Goal: Task Accomplishment & Management: Use online tool/utility

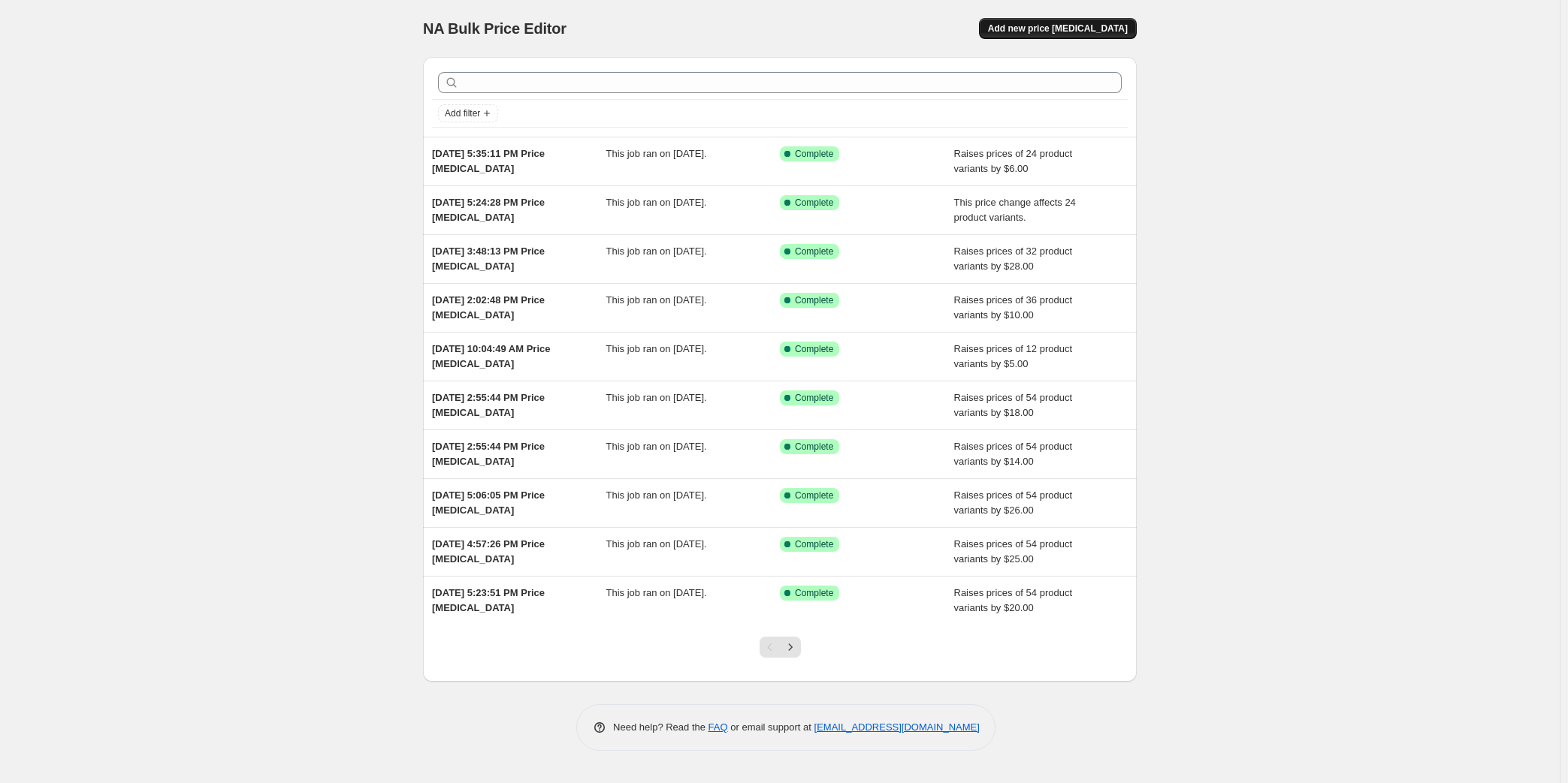
click at [1108, 29] on span "Add new price [MEDICAL_DATA]" at bounding box center [1058, 28] width 140 height 12
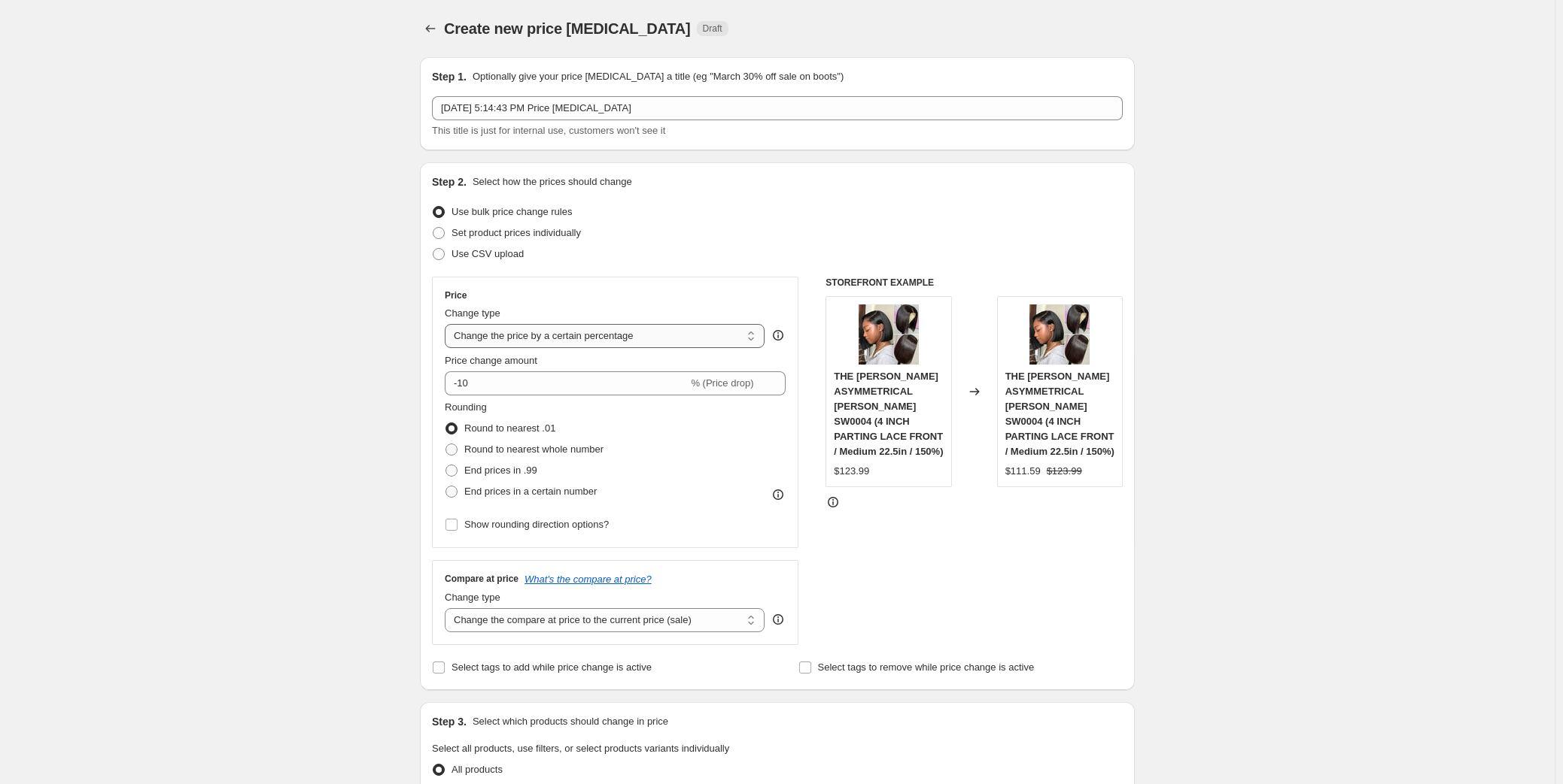
click at [567, 336] on select "Change the price to a certain amount Change the price by a certain amount Chang…" at bounding box center [604, 336] width 319 height 24
select select "by"
click at [448, 324] on select "Change the price to a certain amount Change the price by a certain amount Chang…" at bounding box center [604, 336] width 319 height 24
drag, startPoint x: 474, startPoint y: 390, endPoint x: 434, endPoint y: 390, distance: 40.0
click at [434, 390] on div "Step 2. Select how the prices should change Use bulk price change rules Set pro…" at bounding box center [777, 427] width 714 height 528
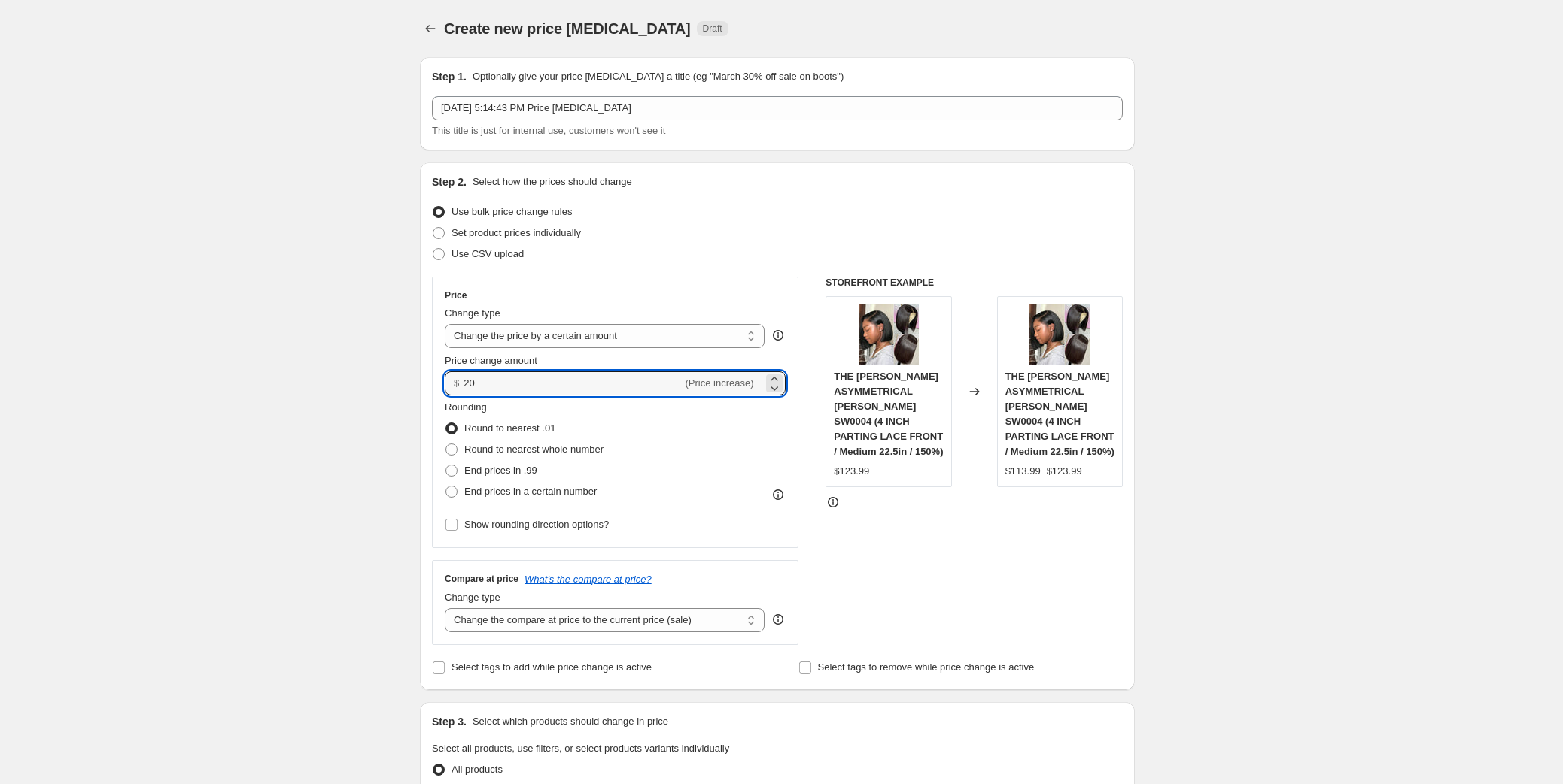
type input "20.00"
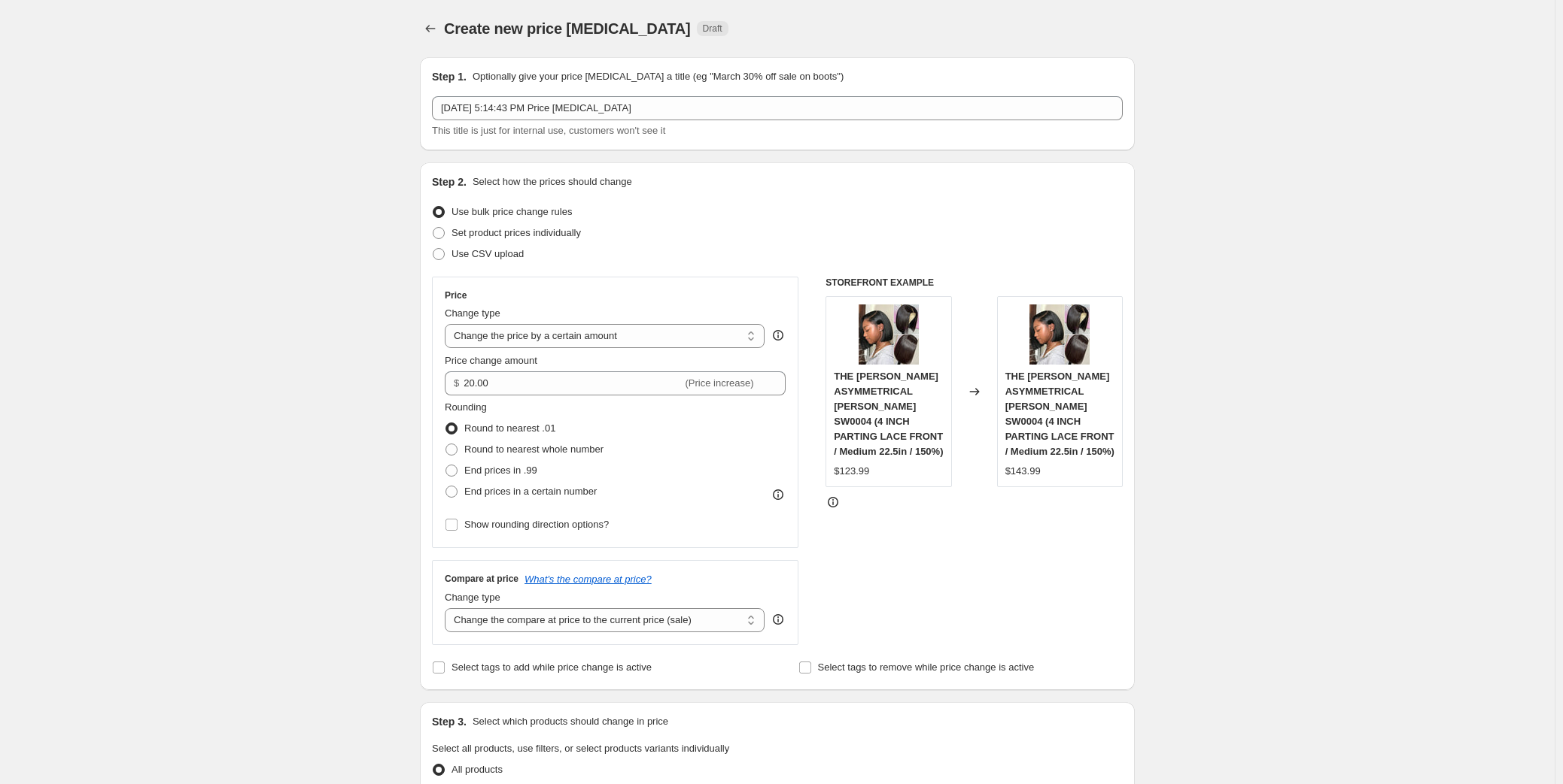
click at [515, 333] on select "Change the price to a certain amount Change the price by a certain amount Chang…" at bounding box center [604, 336] width 319 height 24
click at [448, 324] on select "Change the price to a certain amount Change the price by a certain amount Chang…" at bounding box center [604, 336] width 319 height 24
click at [517, 468] on span "End prices in .99" at bounding box center [500, 470] width 73 height 11
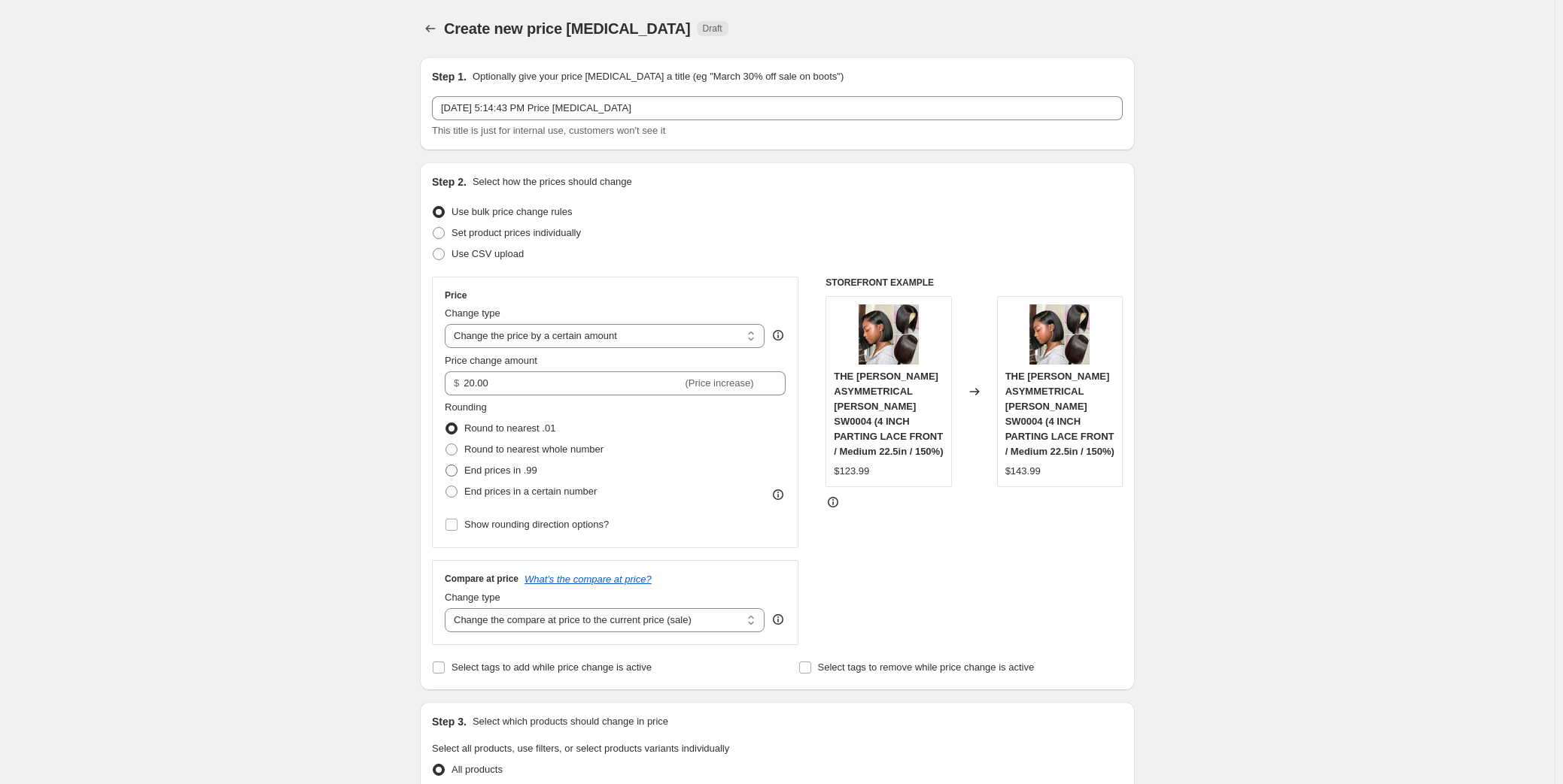
click at [446, 466] on input "End prices in .99" at bounding box center [445, 465] width 1 height 1
radio input "true"
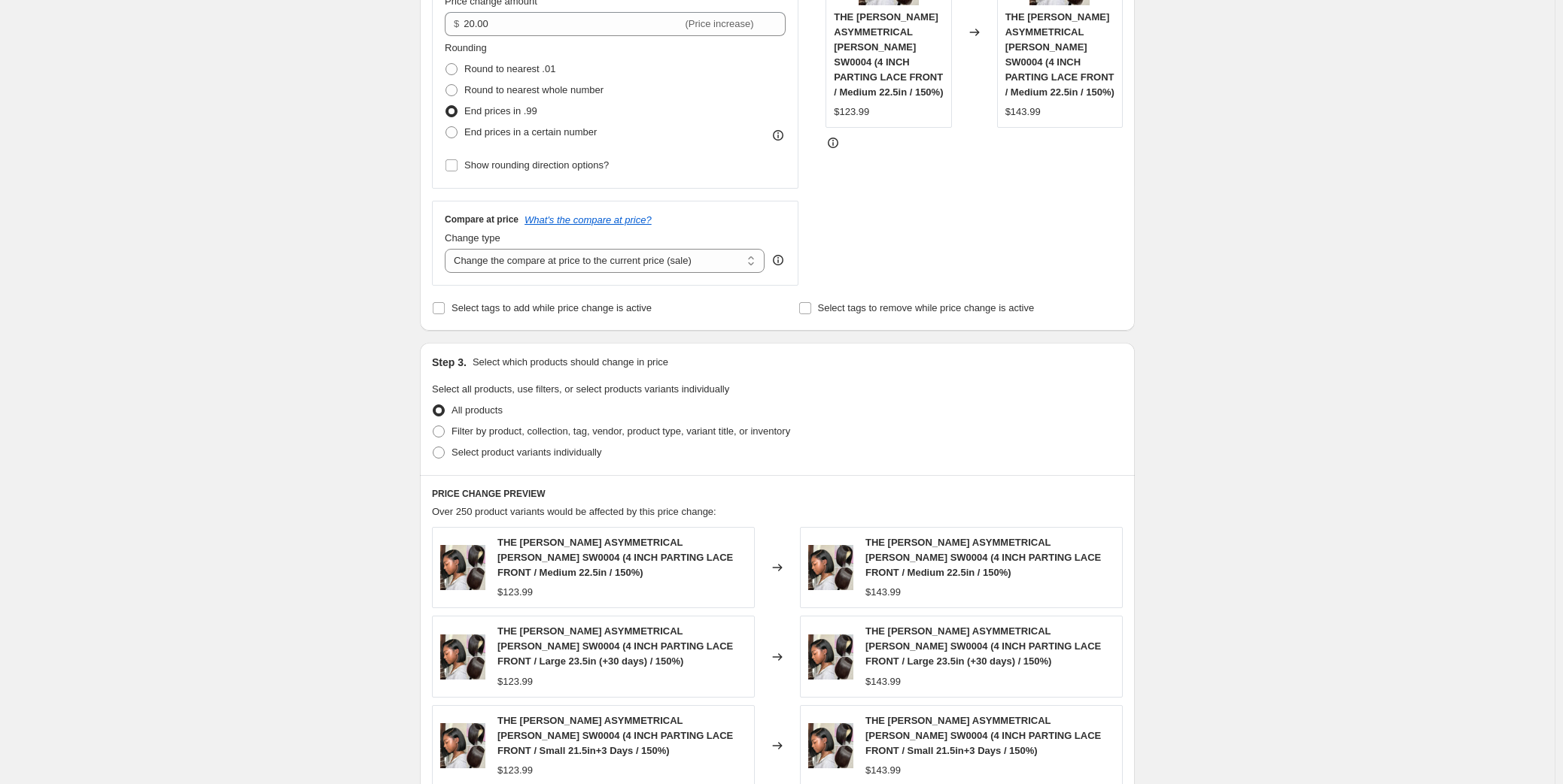
scroll to position [410, 0]
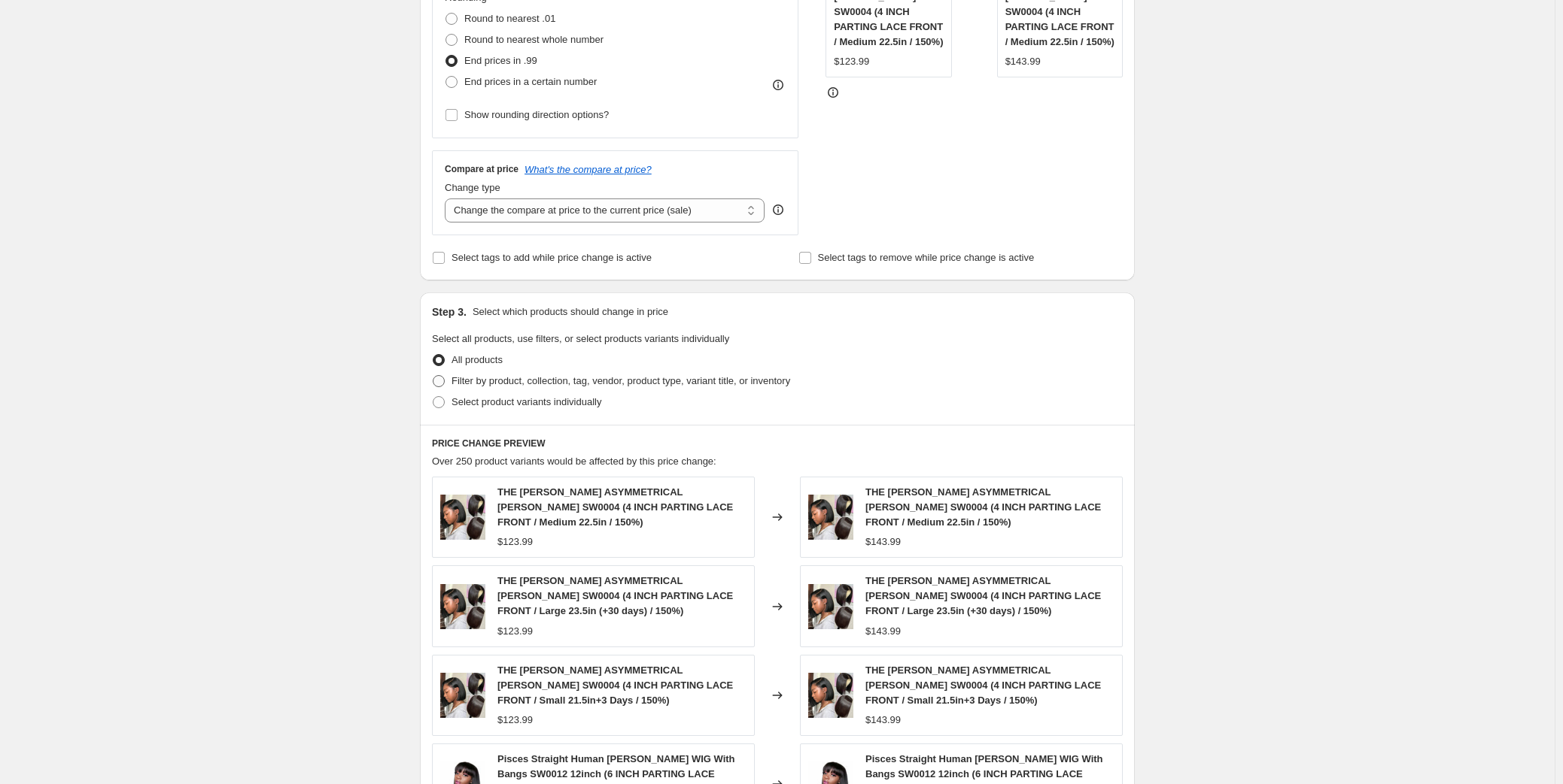
click at [677, 382] on span "Filter by product, collection, tag, vendor, product type, variant title, or inv…" at bounding box center [620, 381] width 339 height 11
click at [433, 376] on input "Filter by product, collection, tag, vendor, product type, variant title, or inv…" at bounding box center [432, 375] width 1 height 1
radio input "true"
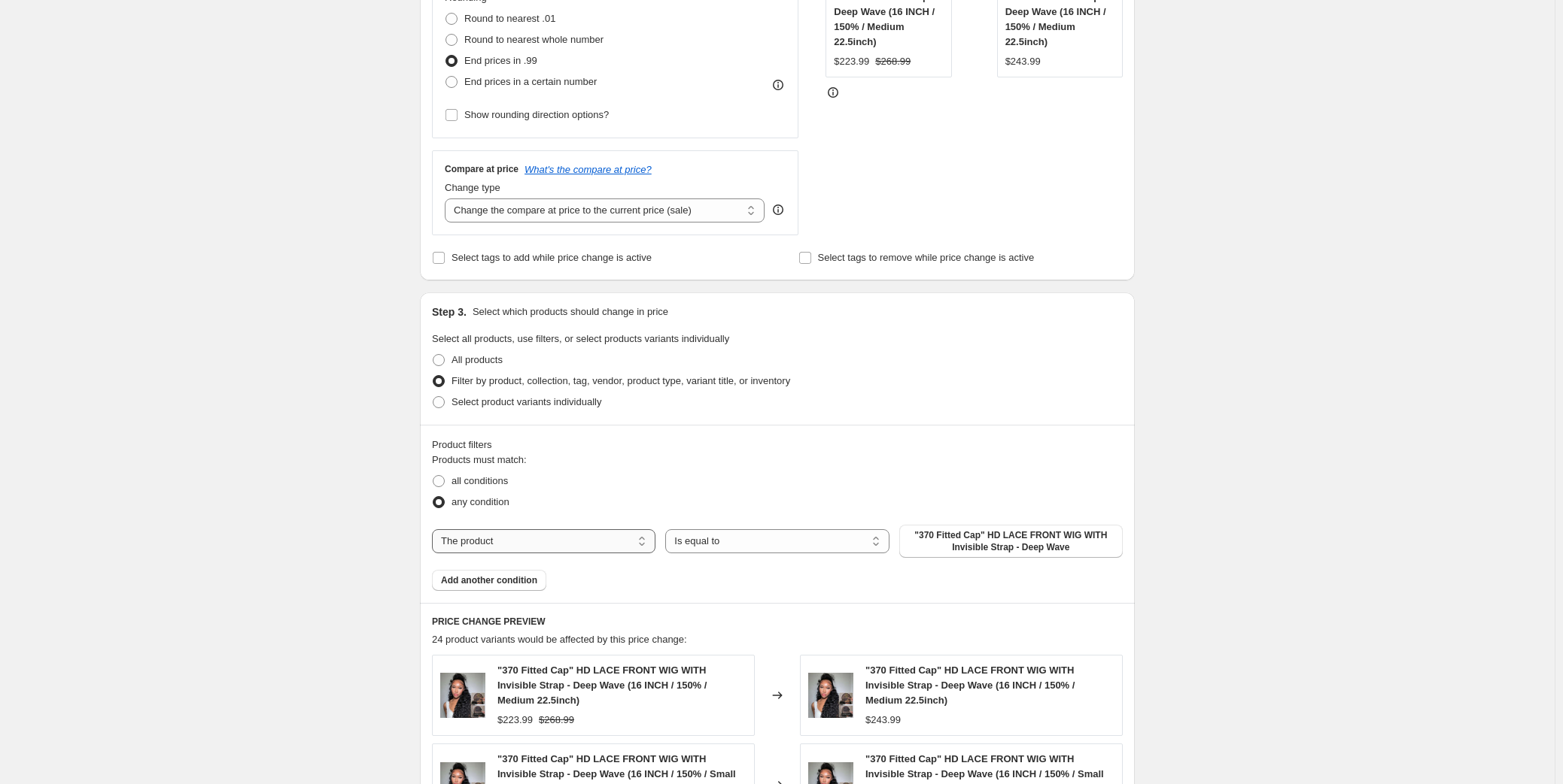
click at [575, 533] on select "The product The product's collection The product's tag The product's vendor The…" at bounding box center [542, 541] width 223 height 24
select select "collection"
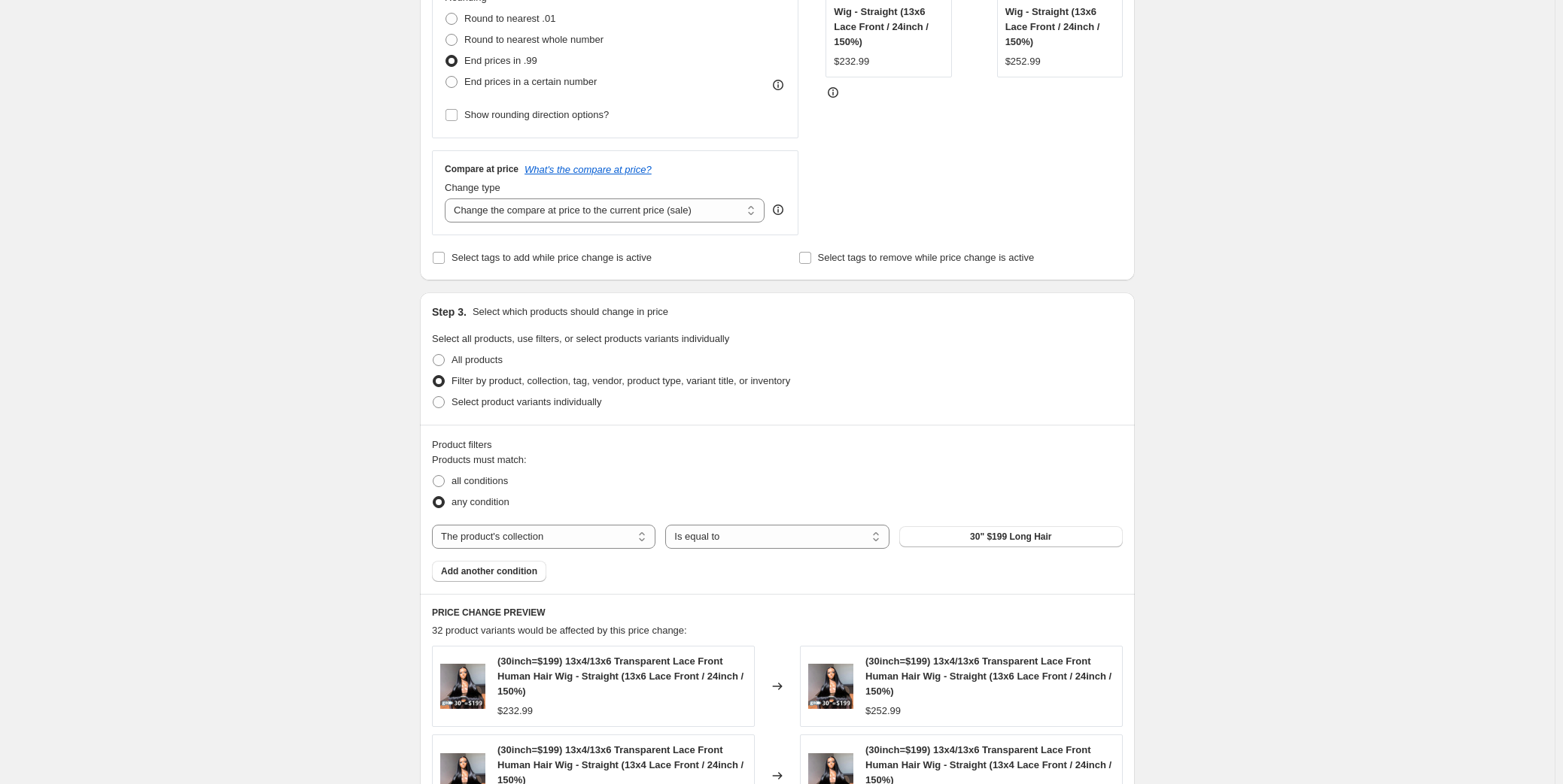
click at [966, 539] on div "The product The product's collection The product's tag The product's vendor The…" at bounding box center [777, 537] width 691 height 24
click at [966, 539] on button "30" $199 Long Hair" at bounding box center [1010, 537] width 223 height 21
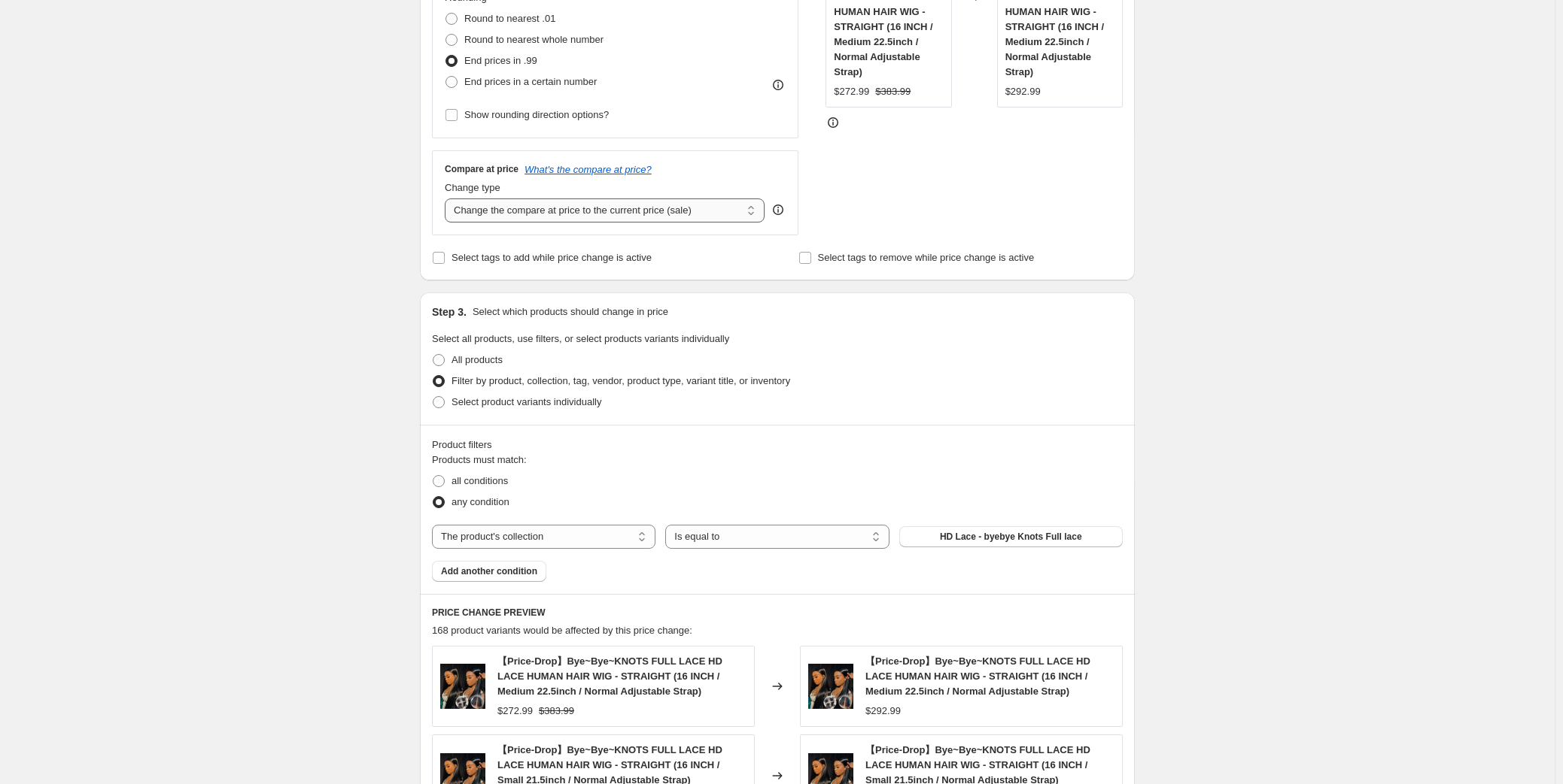
click at [604, 215] on select "Change the compare at price to the current price (sale) Change the compare at p…" at bounding box center [604, 211] width 319 height 24
select select "by"
click at [448, 199] on select "Change the compare at price to the current price (sale) Change the compare at p…" at bounding box center [604, 211] width 319 height 24
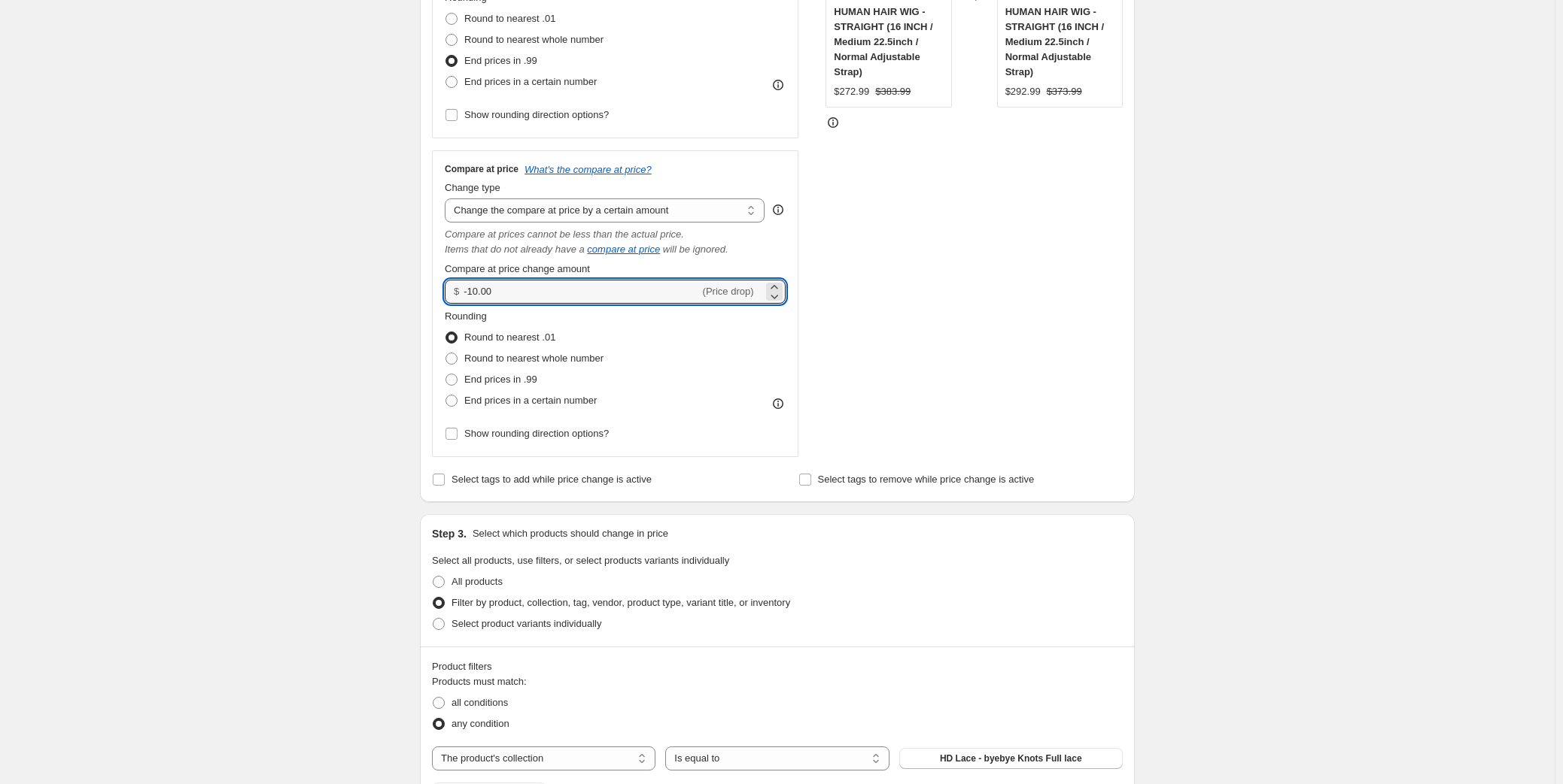
drag, startPoint x: 458, startPoint y: 293, endPoint x: 436, endPoint y: 293, distance: 22.0
click at [436, 293] on div "Compare at price What's the compare at price? Change type Change the compare at…" at bounding box center [614, 303] width 366 height 307
type input "40.00"
click at [308, 399] on div "Create new price [MEDICAL_DATA]. This page is ready Create new price [MEDICAL_D…" at bounding box center [777, 587] width 1555 height 1994
click at [505, 381] on span "End prices in .99" at bounding box center [500, 379] width 73 height 11
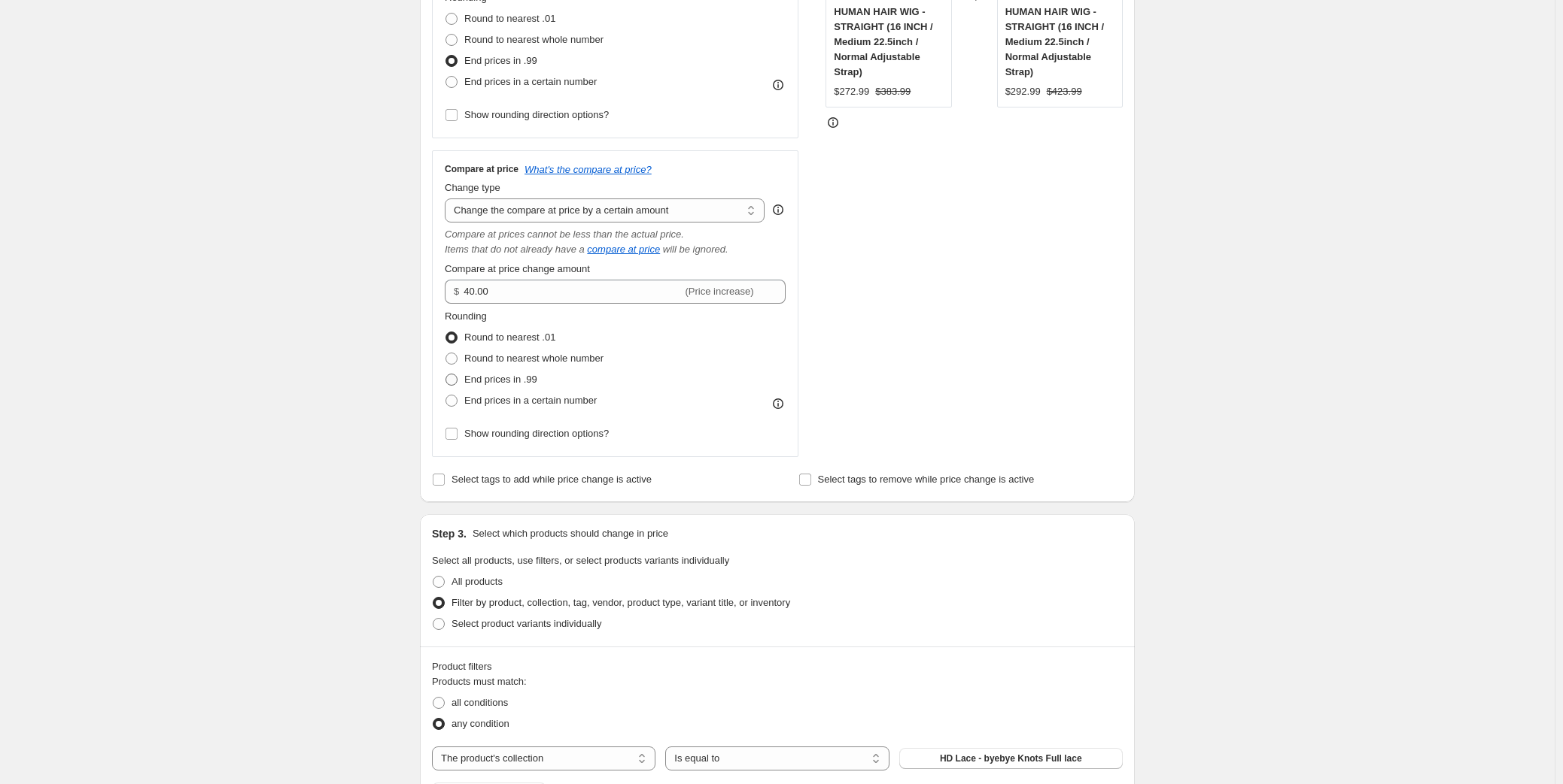
click at [446, 374] on input "End prices in .99" at bounding box center [445, 373] width 1 height 1
radio input "true"
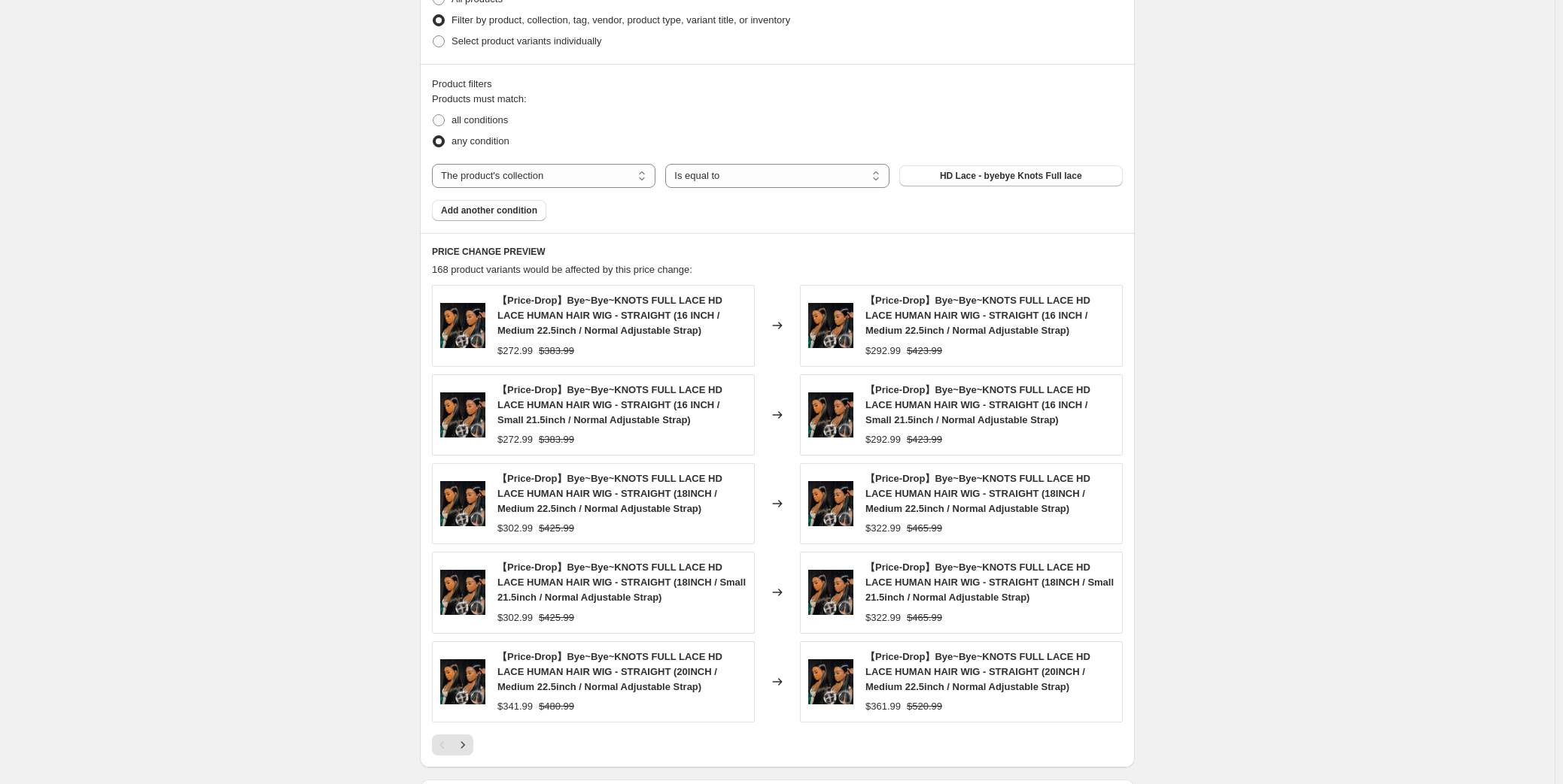
scroll to position [1162, 0]
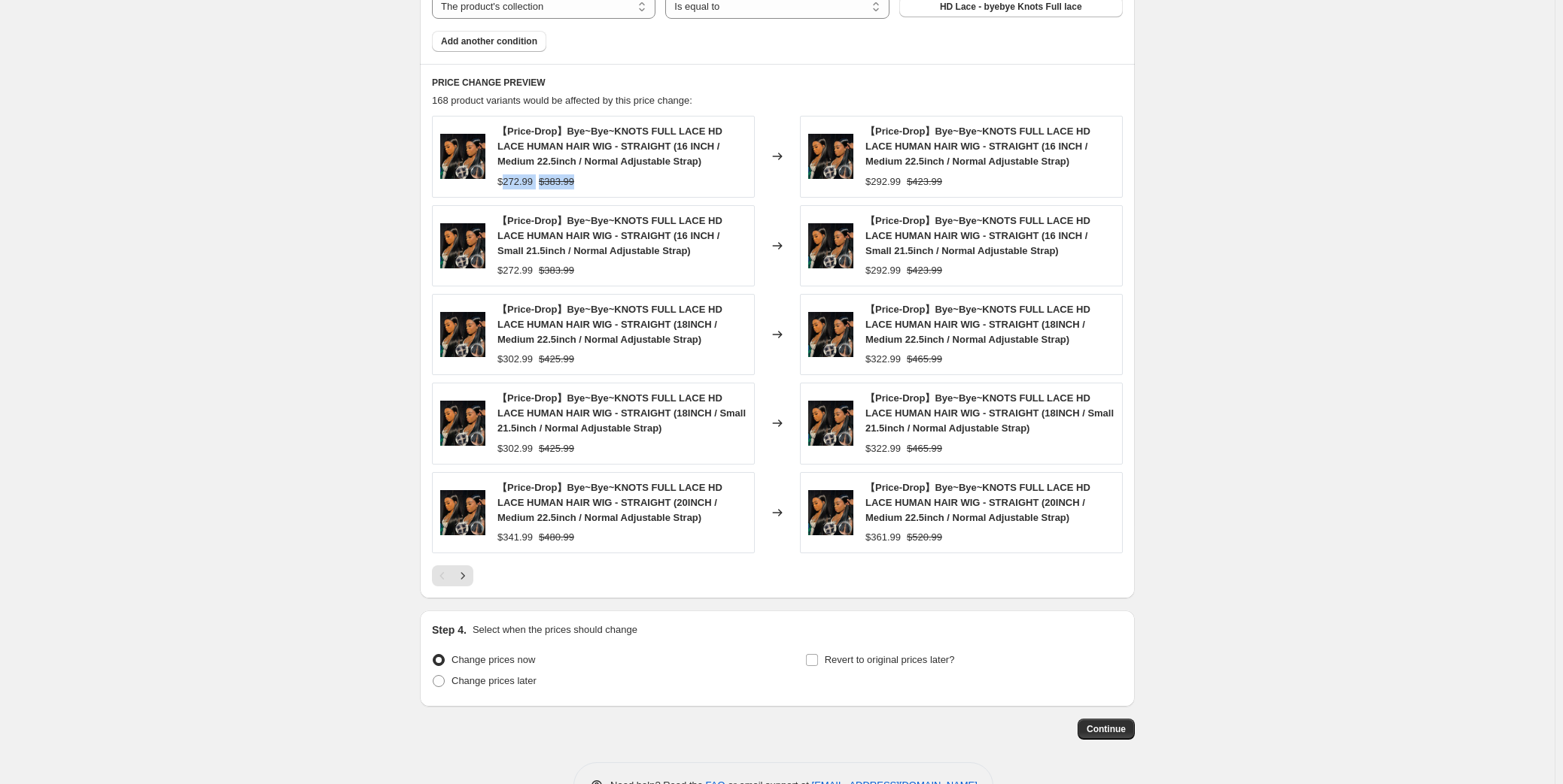
drag, startPoint x: 509, startPoint y: 181, endPoint x: 712, endPoint y: 180, distance: 203.0
click at [712, 180] on div "$272.99 $383.99" at bounding box center [622, 182] width 249 height 15
click at [942, 186] on strike "$423.99" at bounding box center [924, 182] width 35 height 15
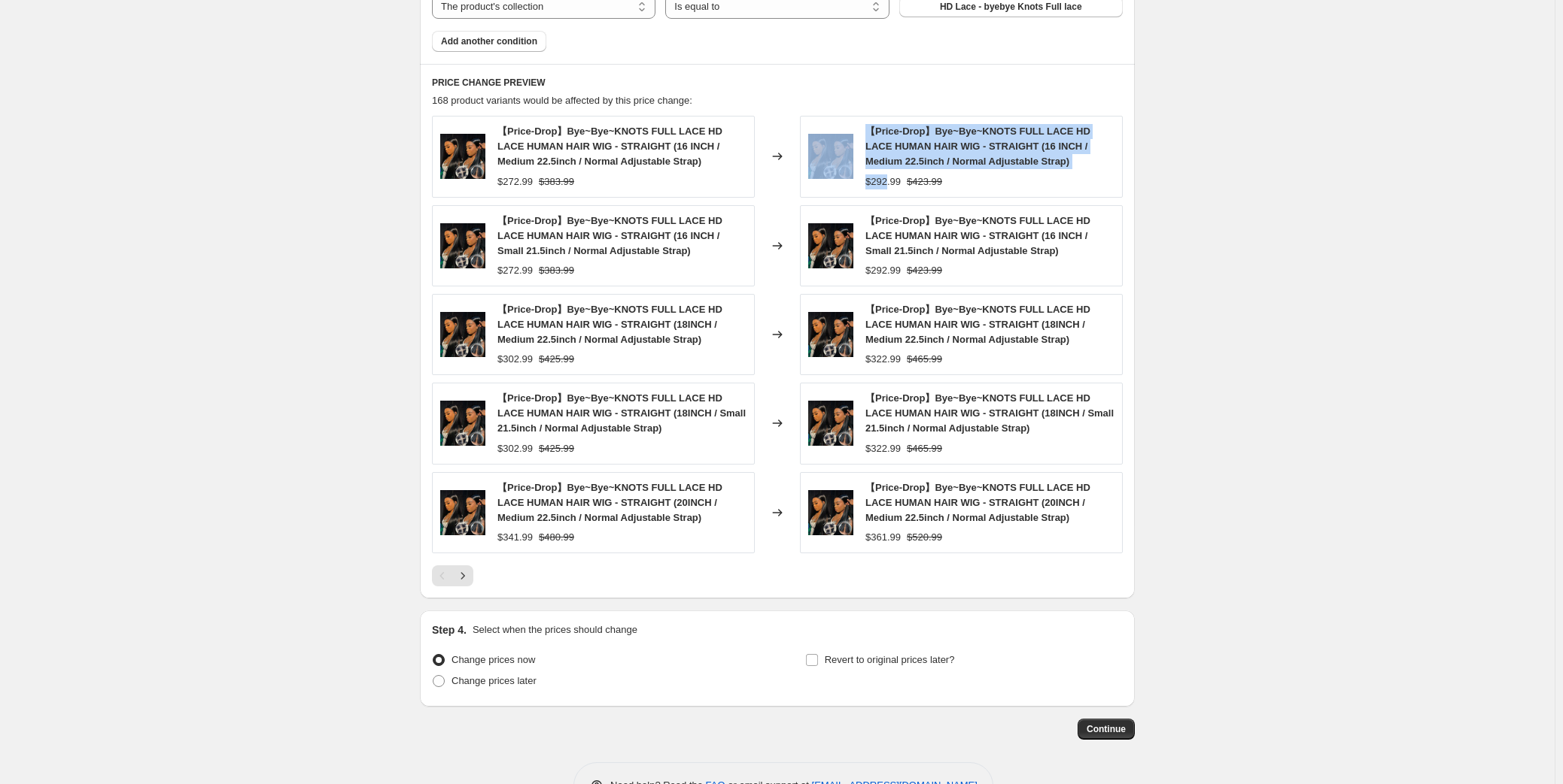
drag, startPoint x: 894, startPoint y: 182, endPoint x: 856, endPoint y: 184, distance: 38.1
click at [856, 184] on div "【Price-Drop】Bye~Bye~KNOTS FULL LACE HD LACE HUMAN HAIR WIG - STRAIGHT (16 INCH …" at bounding box center [961, 156] width 323 height 81
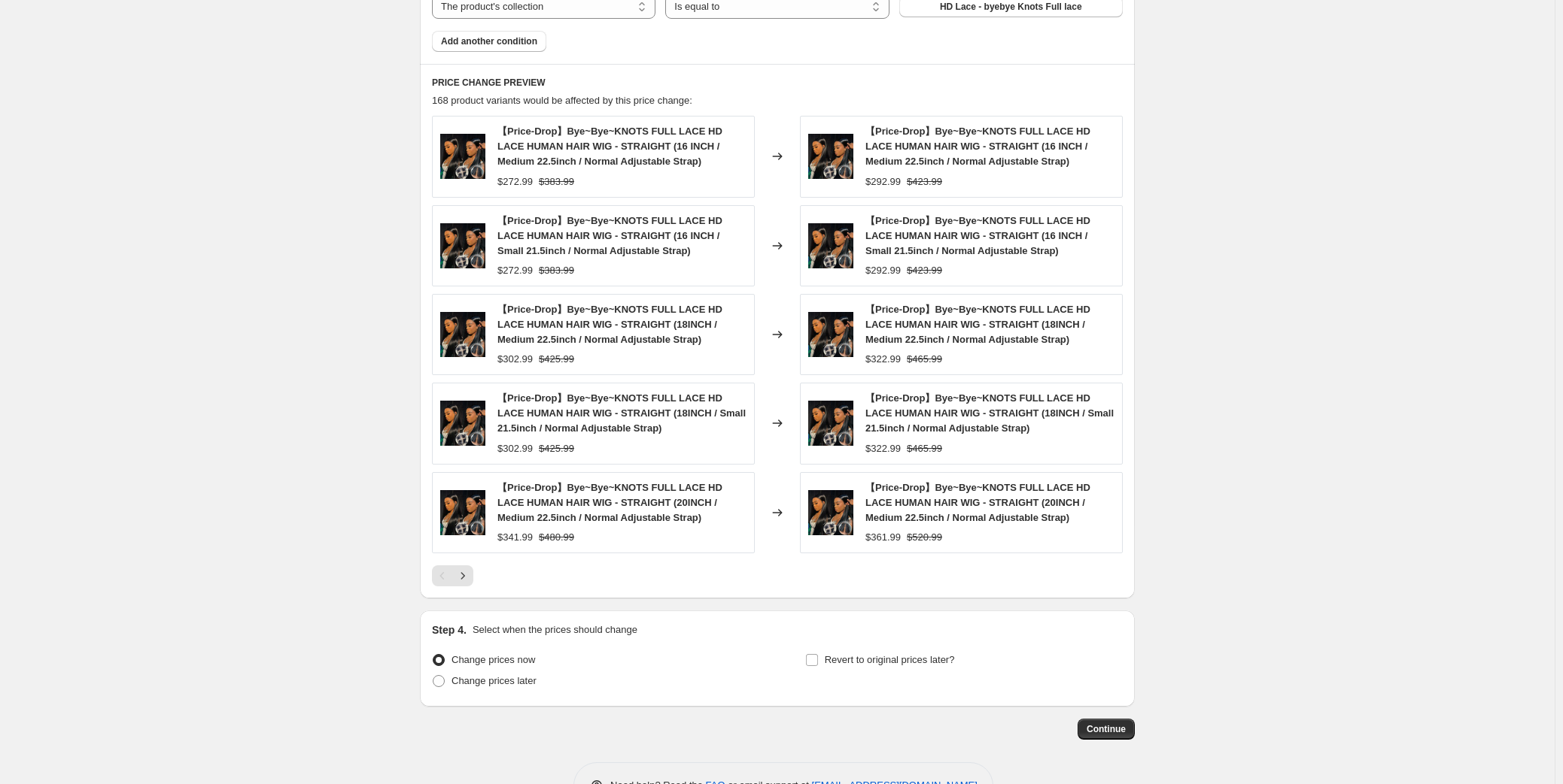
click at [1108, 724] on span "Continue" at bounding box center [1105, 729] width 39 height 12
click at [1117, 730] on span "Continue" at bounding box center [1105, 729] width 39 height 12
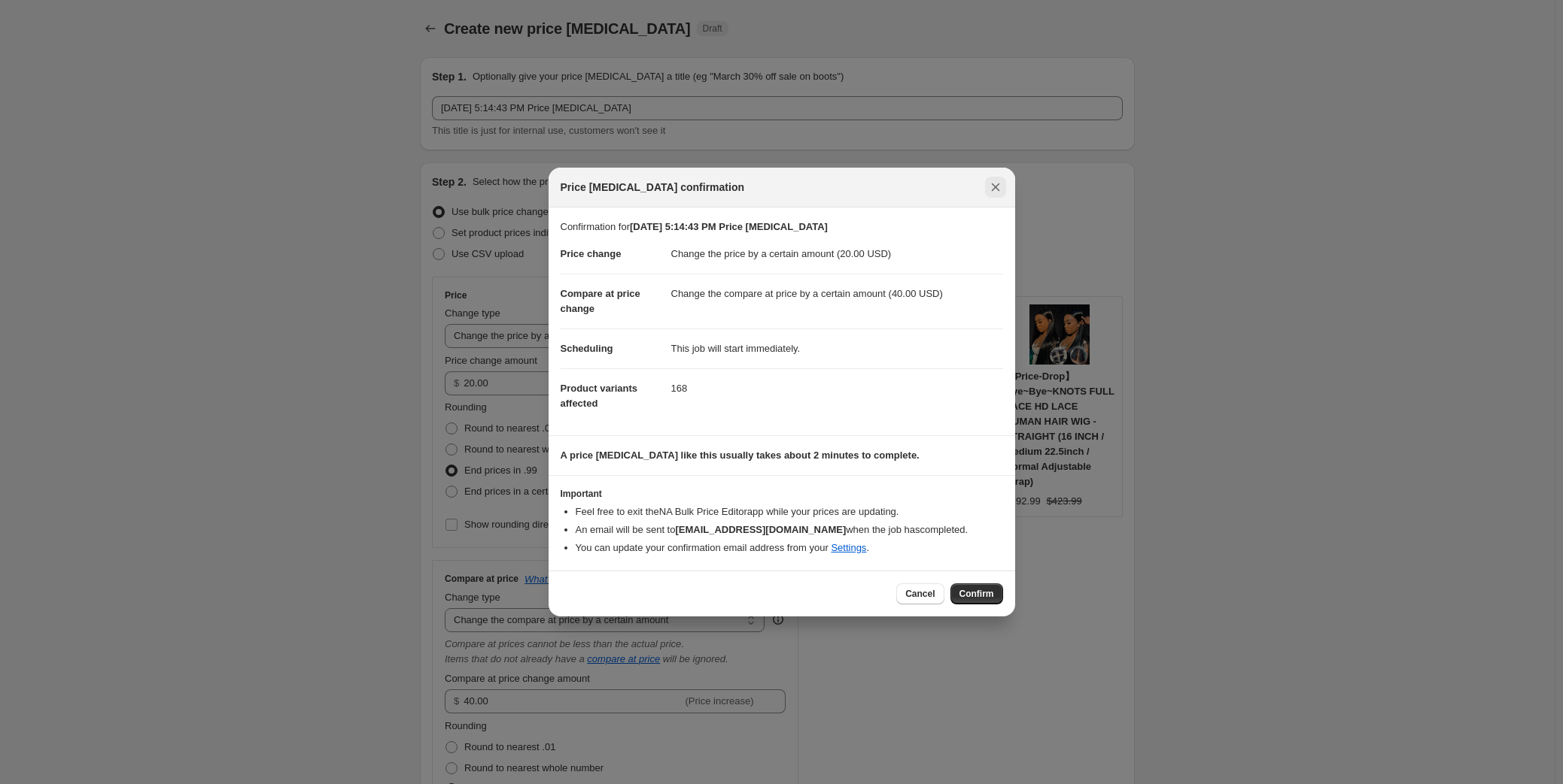
click at [996, 184] on icon "Close" at bounding box center [995, 188] width 15 height 15
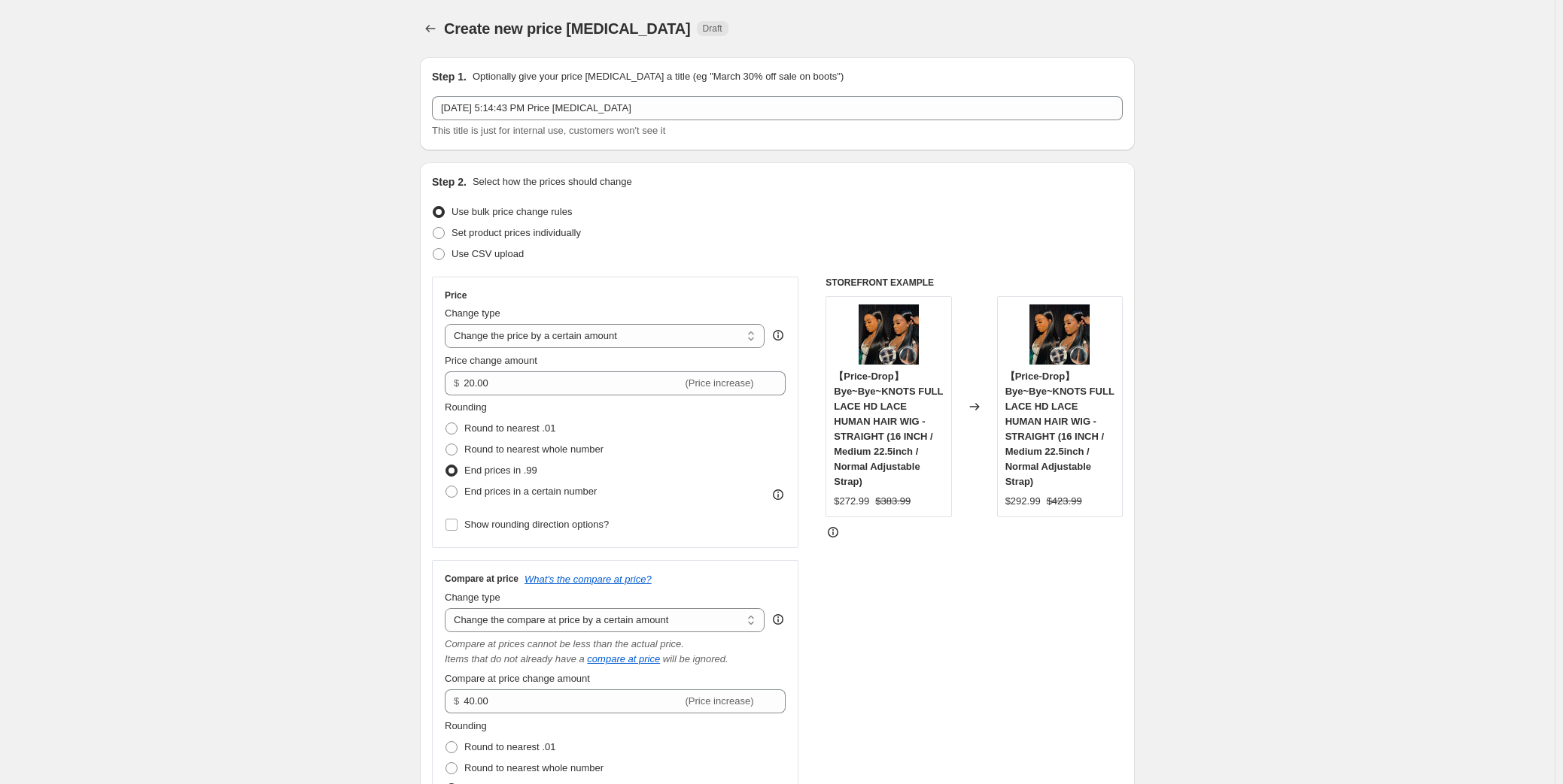
scroll to position [1162, 0]
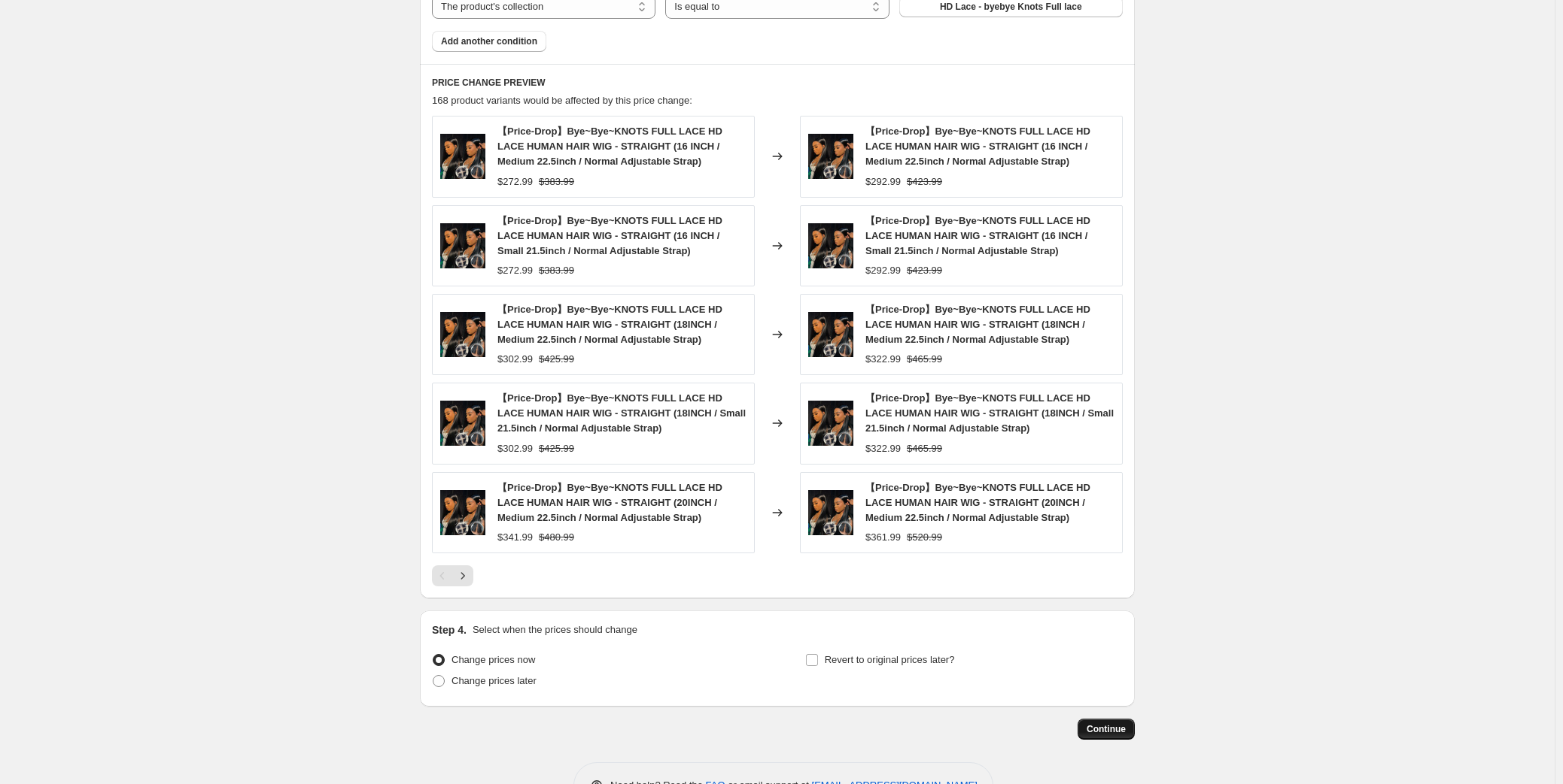
click at [1103, 723] on span "Continue" at bounding box center [1105, 729] width 39 height 12
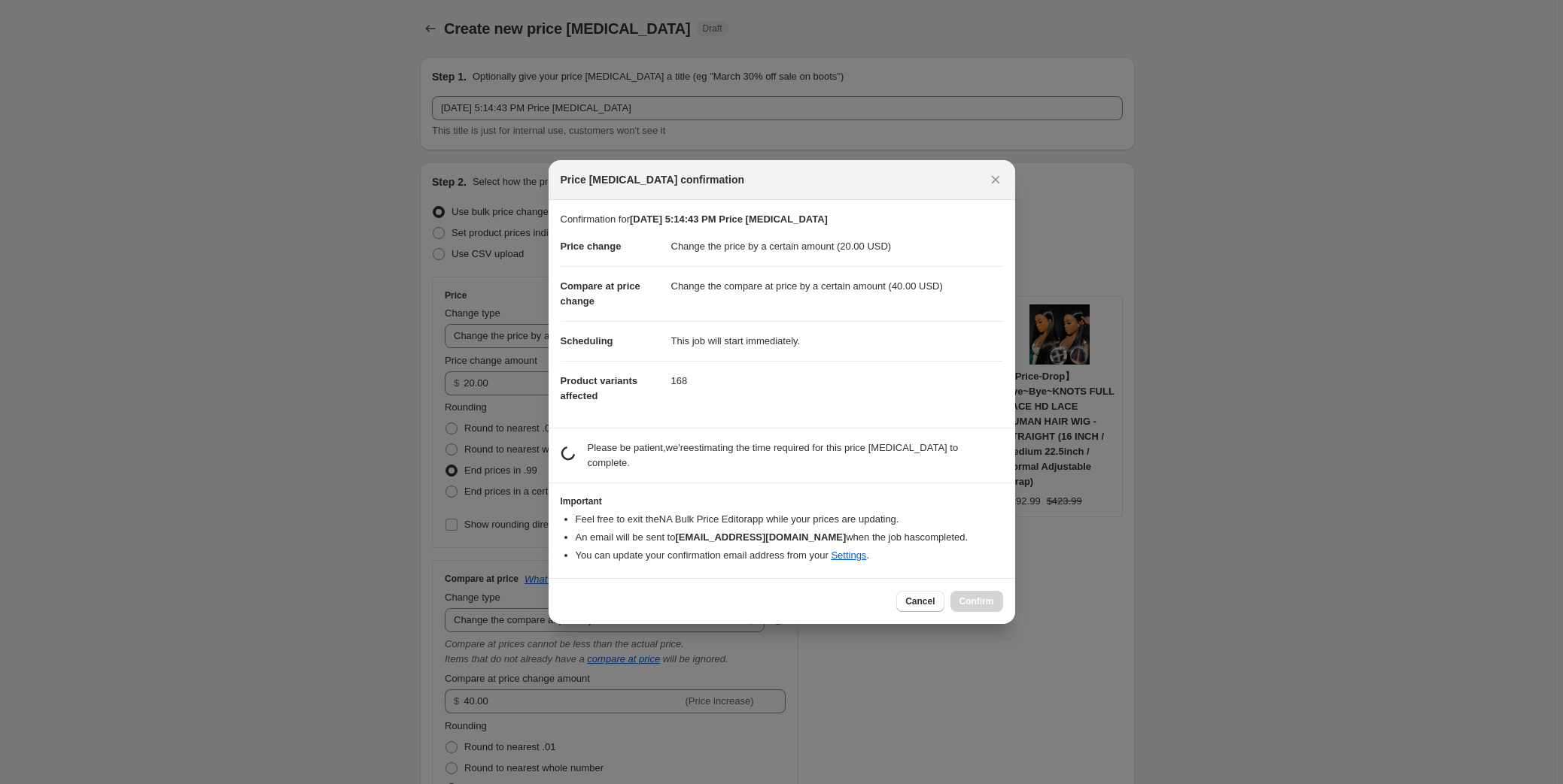
scroll to position [0, 0]
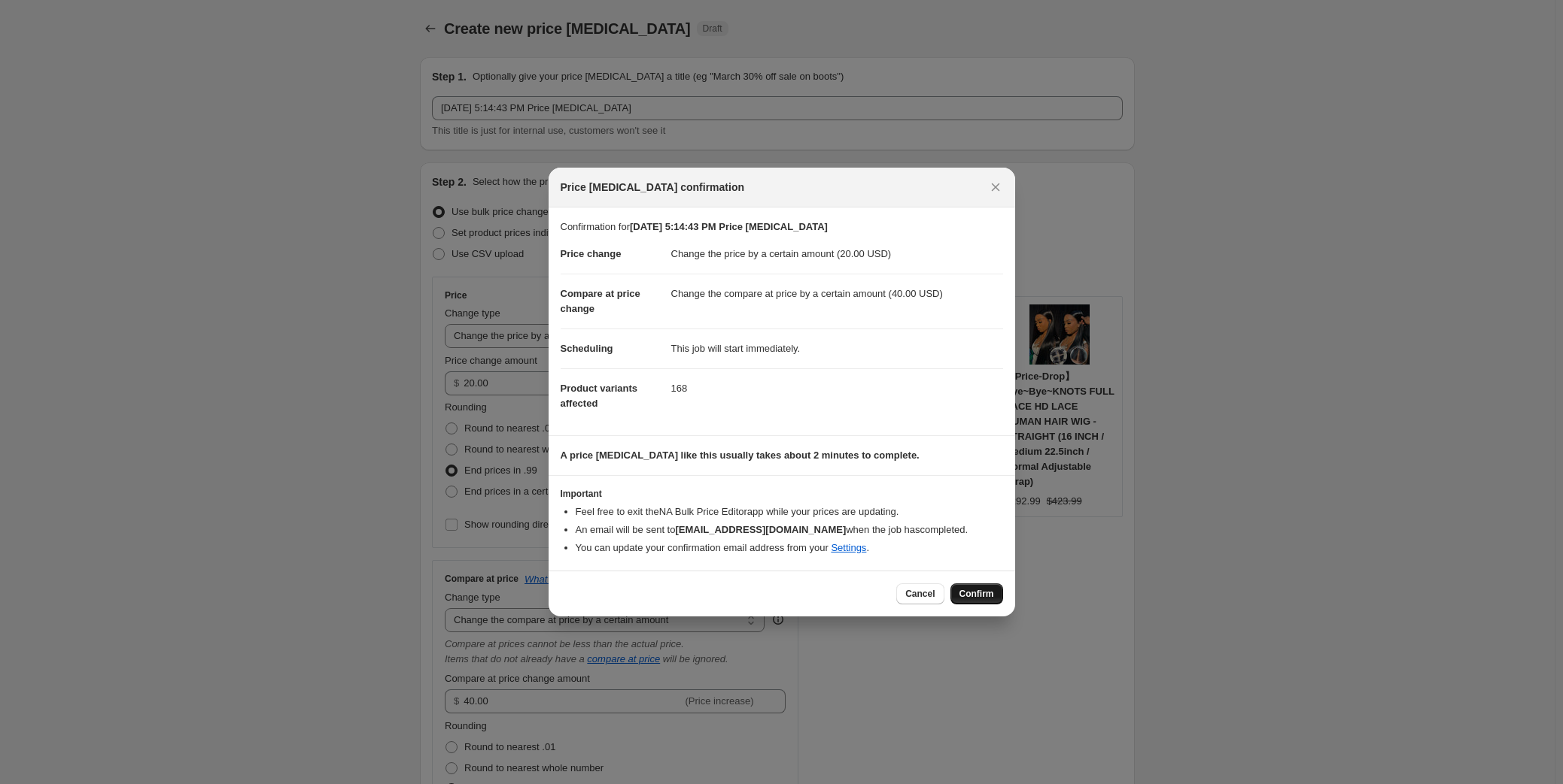
click at [984, 593] on span "Confirm" at bounding box center [976, 594] width 35 height 12
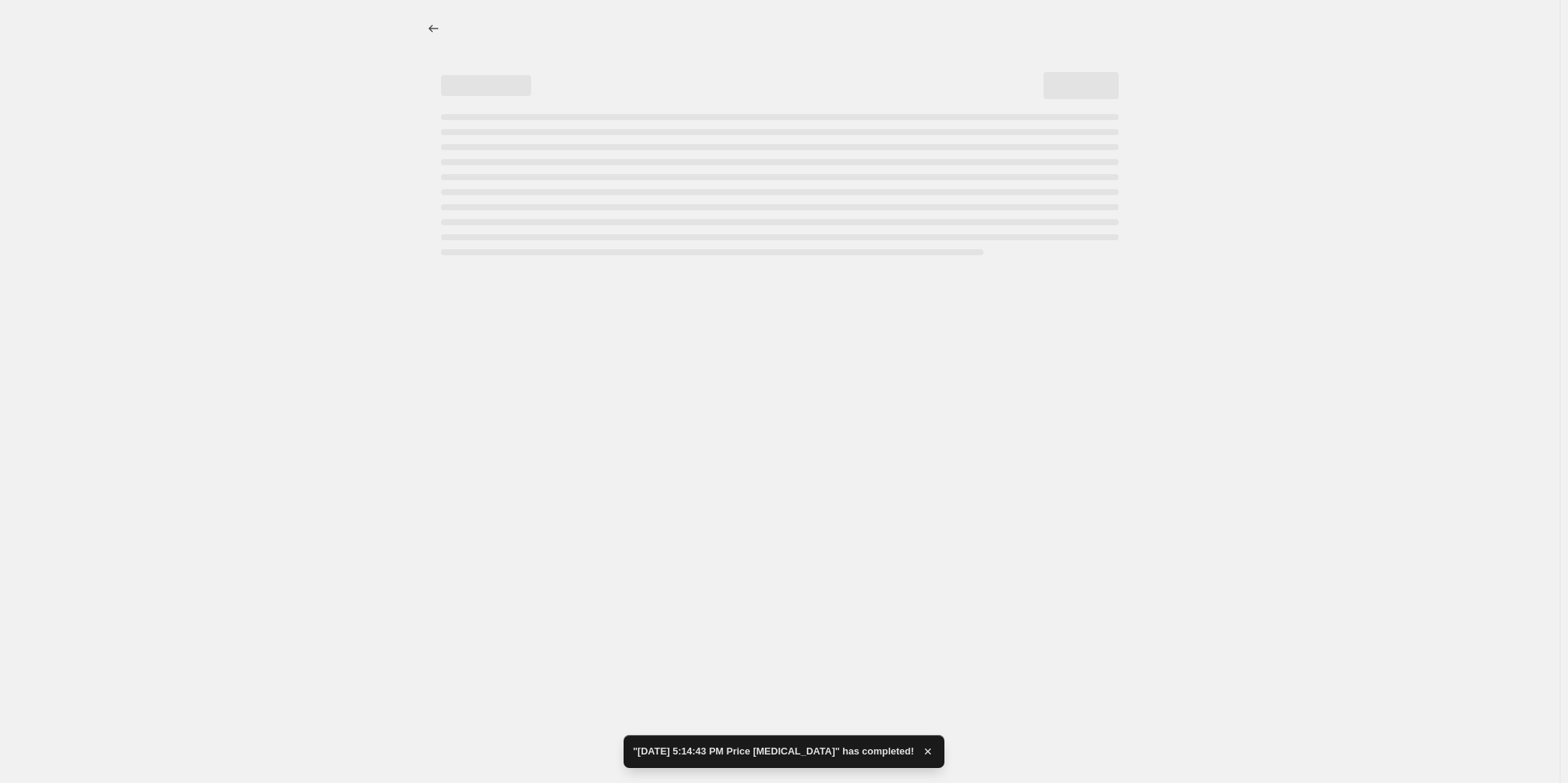
select select "by"
select select "collection"
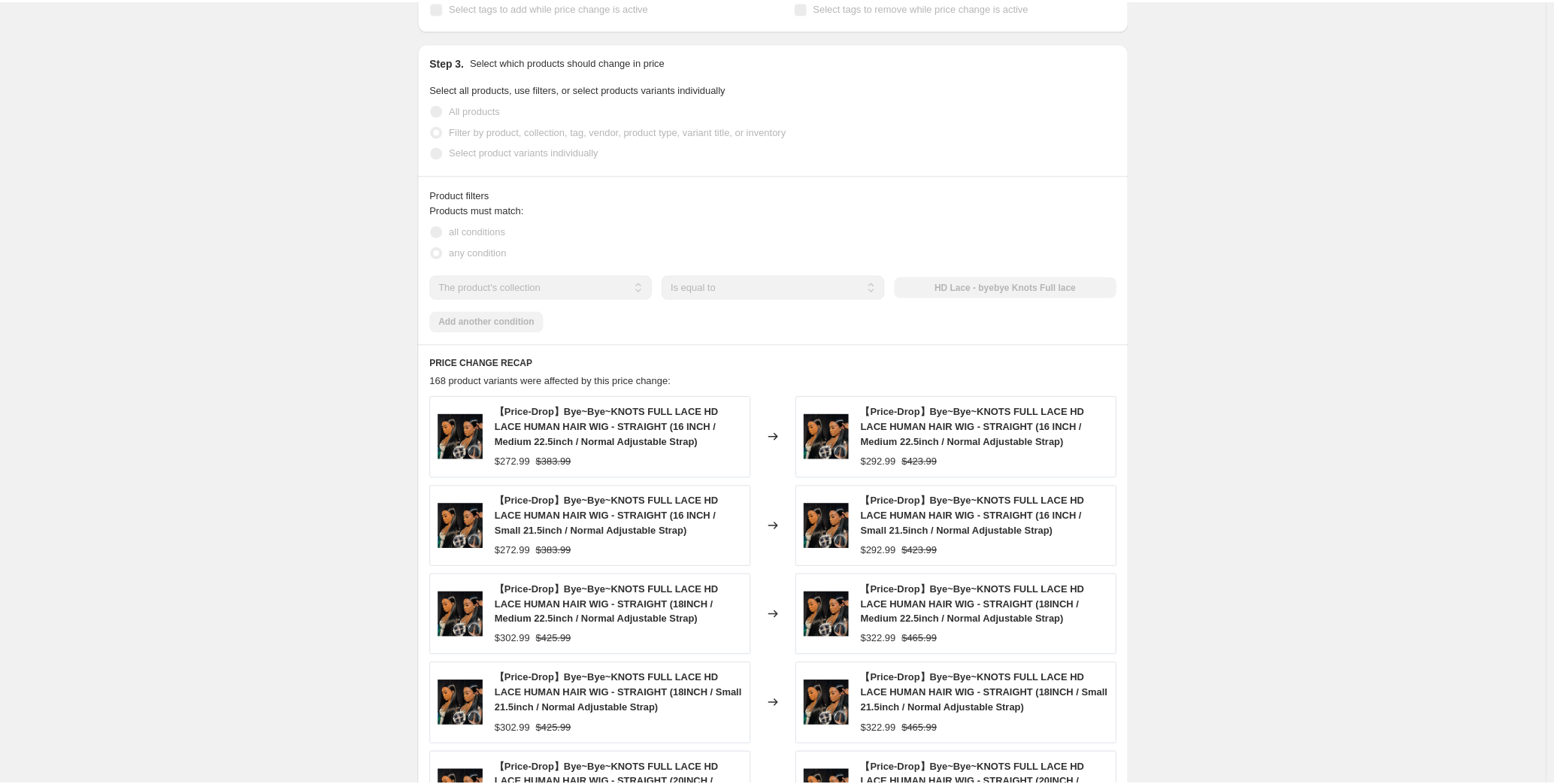
scroll to position [1299, 0]
